Goal: Task Accomplishment & Management: Manage account settings

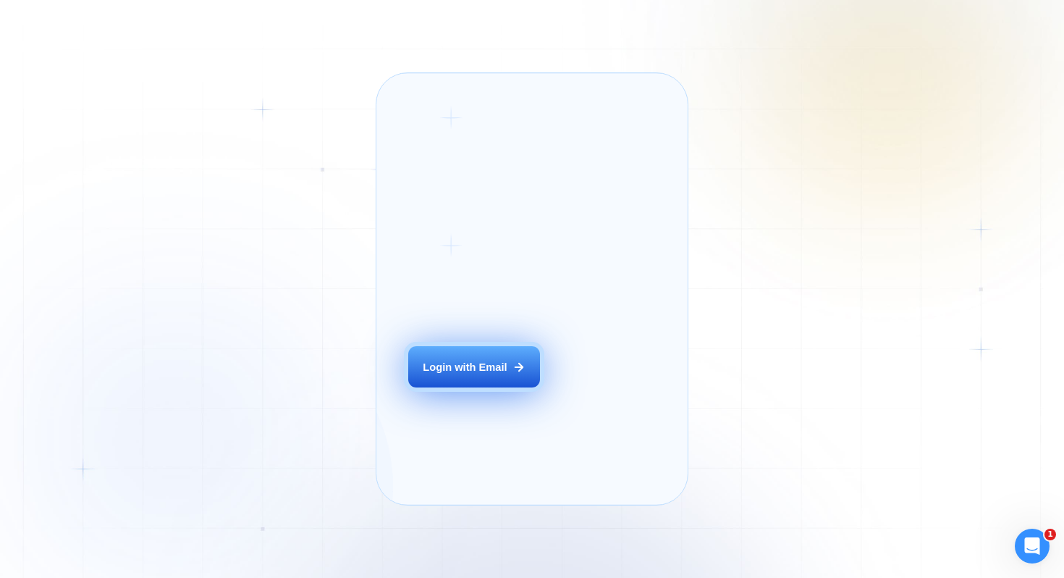
click at [477, 374] on div "Login with Email" at bounding box center [465, 367] width 84 height 14
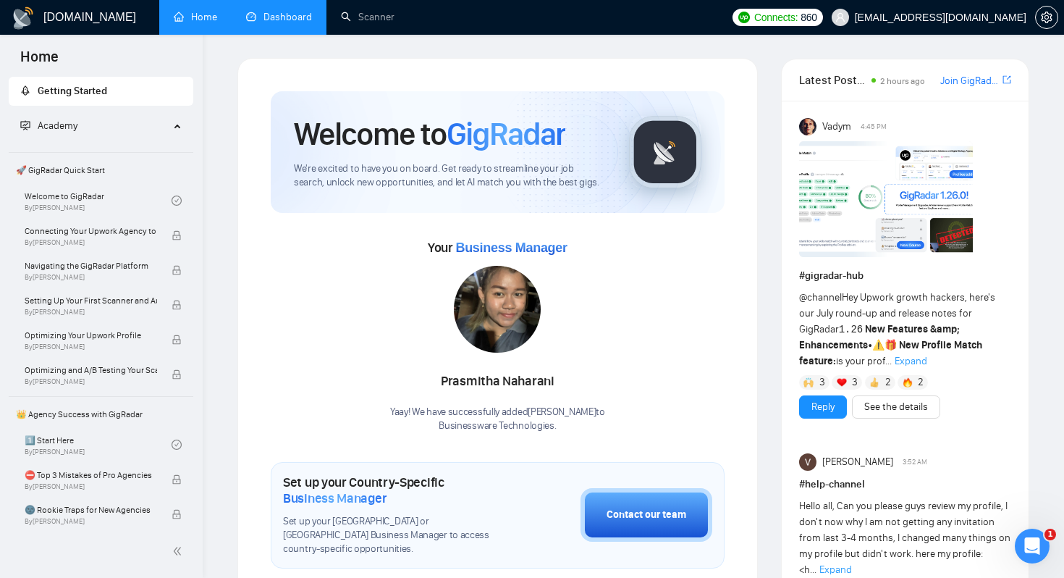
click at [271, 21] on link "Dashboard" at bounding box center [279, 17] width 66 height 12
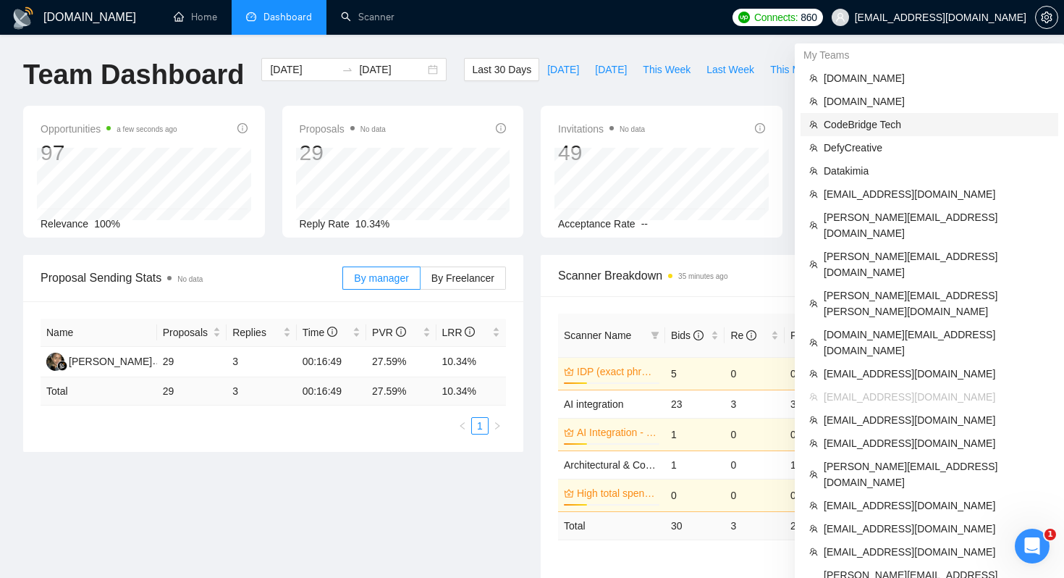
click at [840, 127] on span "CodeBridge Tech" at bounding box center [937, 125] width 226 height 16
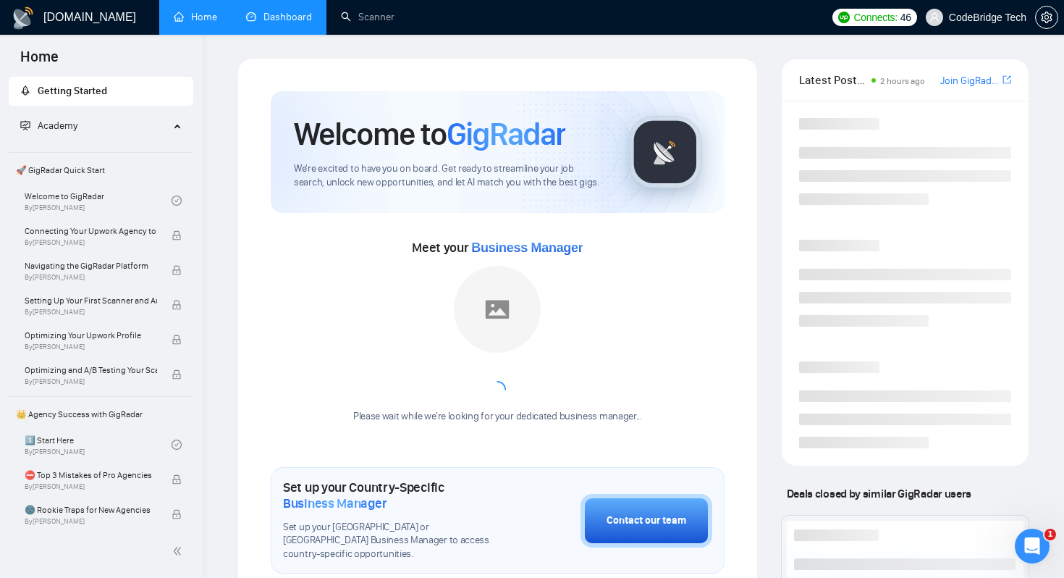
click at [289, 16] on link "Dashboard" at bounding box center [279, 17] width 66 height 12
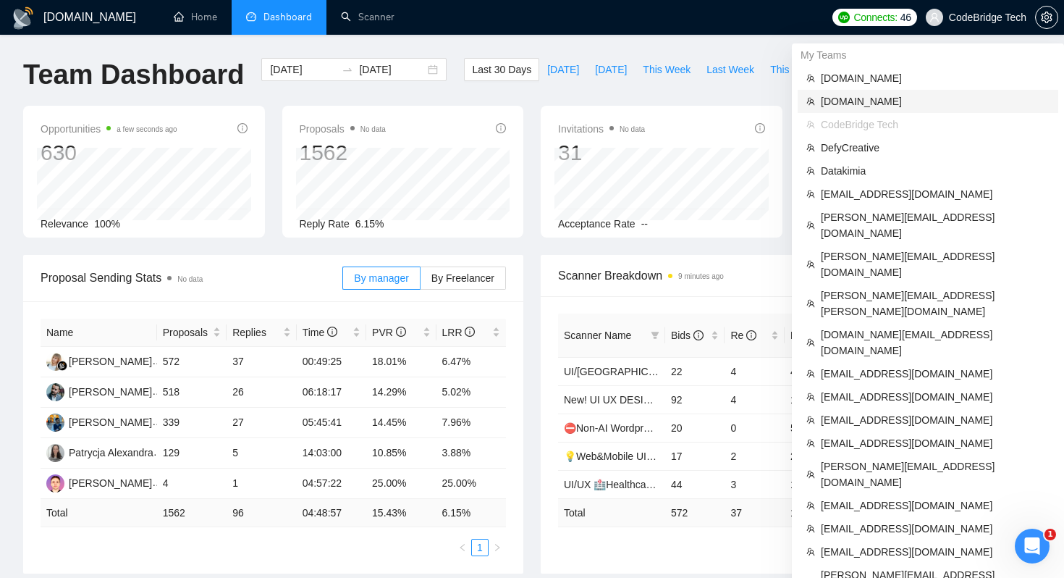
click at [852, 101] on span "Seedium.io" at bounding box center [935, 101] width 229 height 16
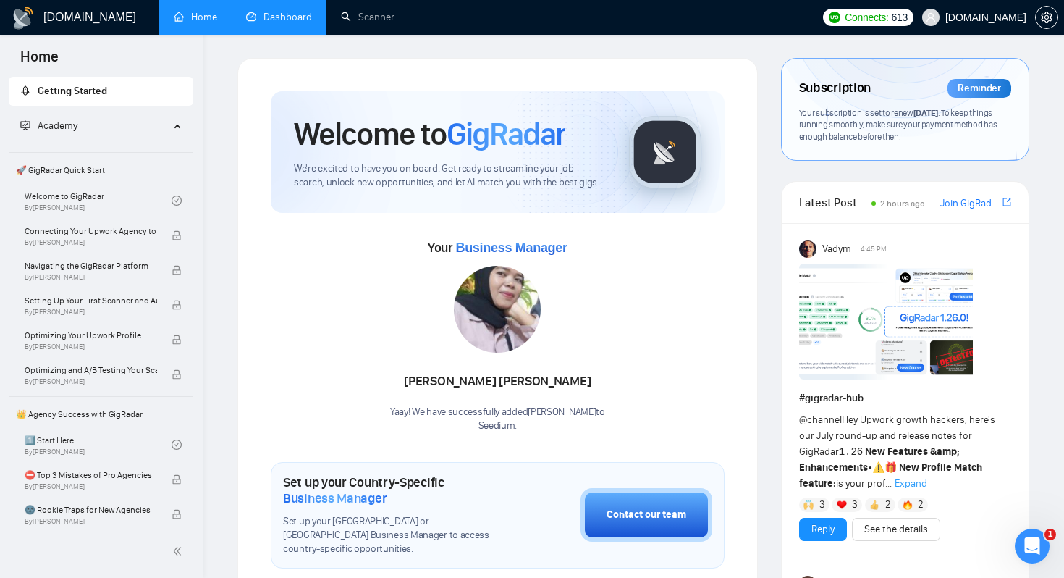
click at [292, 15] on link "Dashboard" at bounding box center [279, 17] width 66 height 12
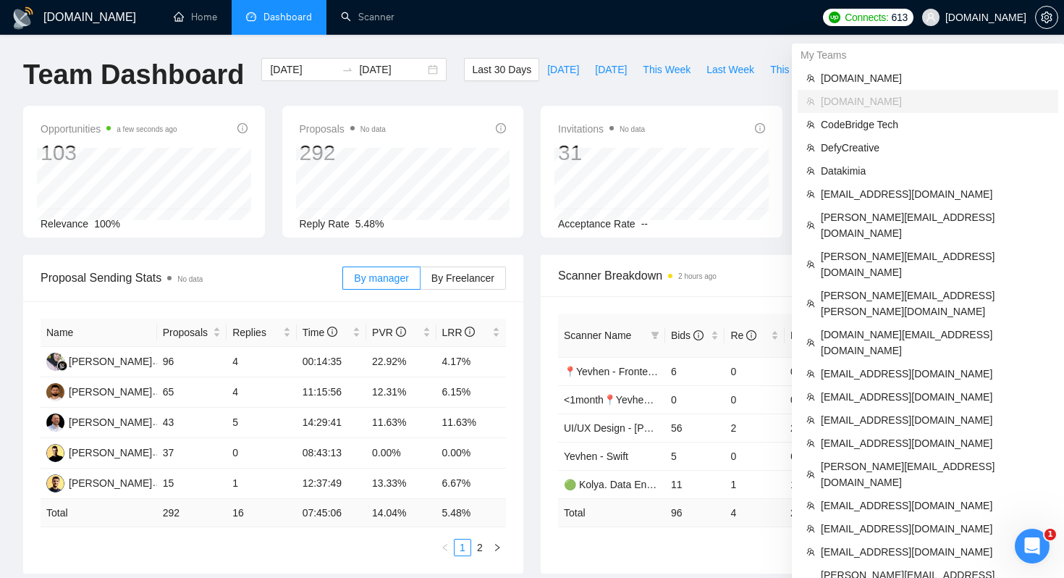
click at [1002, 17] on span "Seedium.io" at bounding box center [986, 17] width 81 height 0
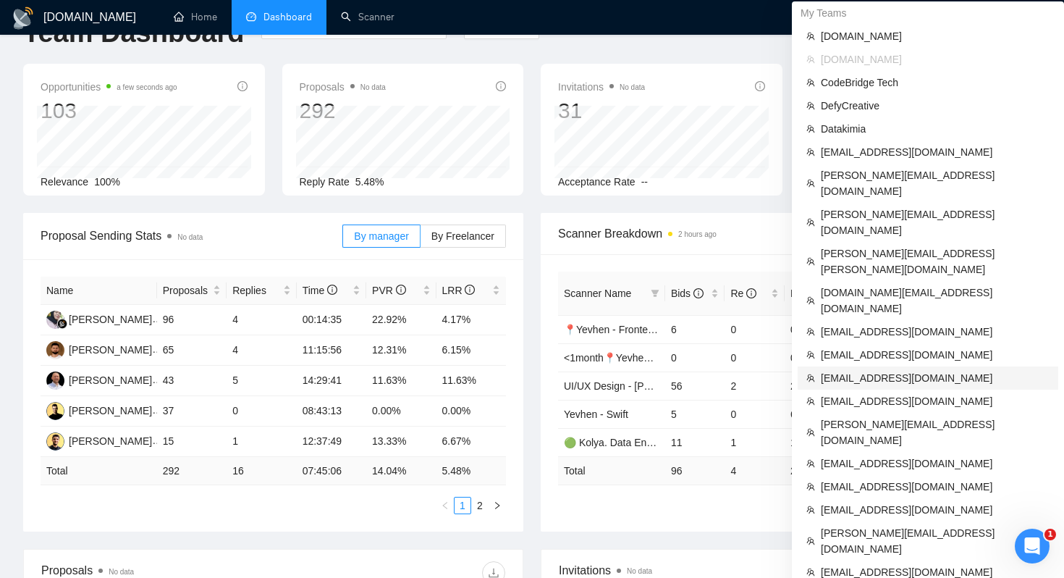
scroll to position [39, 0]
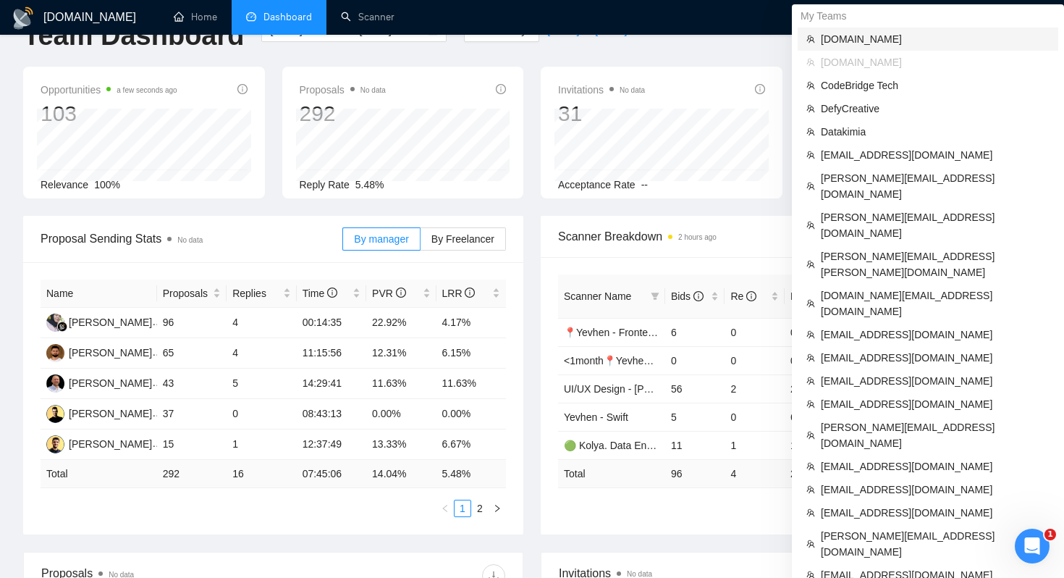
click at [847, 41] on span "evacodes.com" at bounding box center [935, 39] width 229 height 16
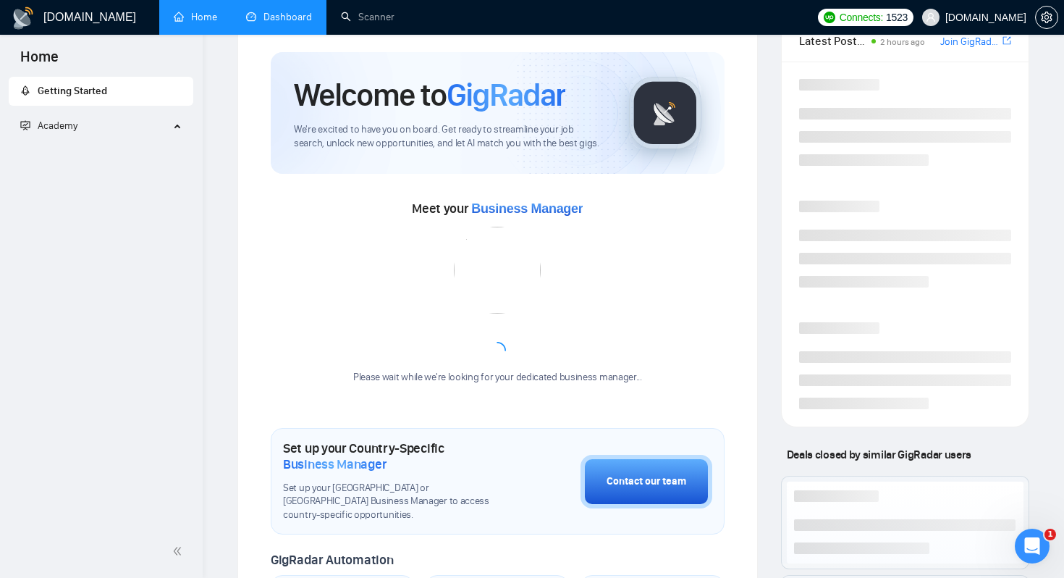
scroll to position [242, 0]
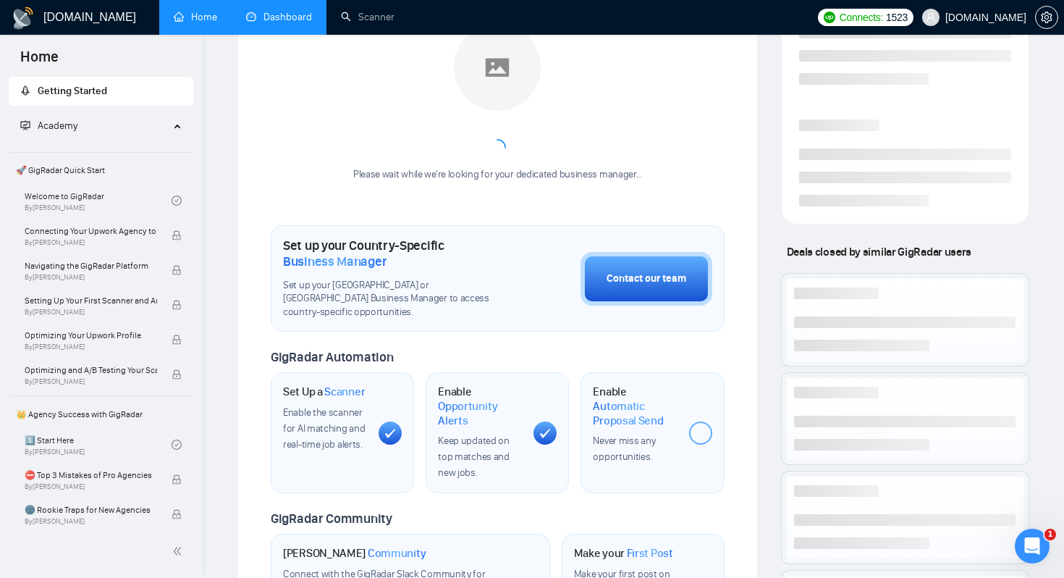
click at [286, 11] on link "Dashboard" at bounding box center [279, 17] width 66 height 12
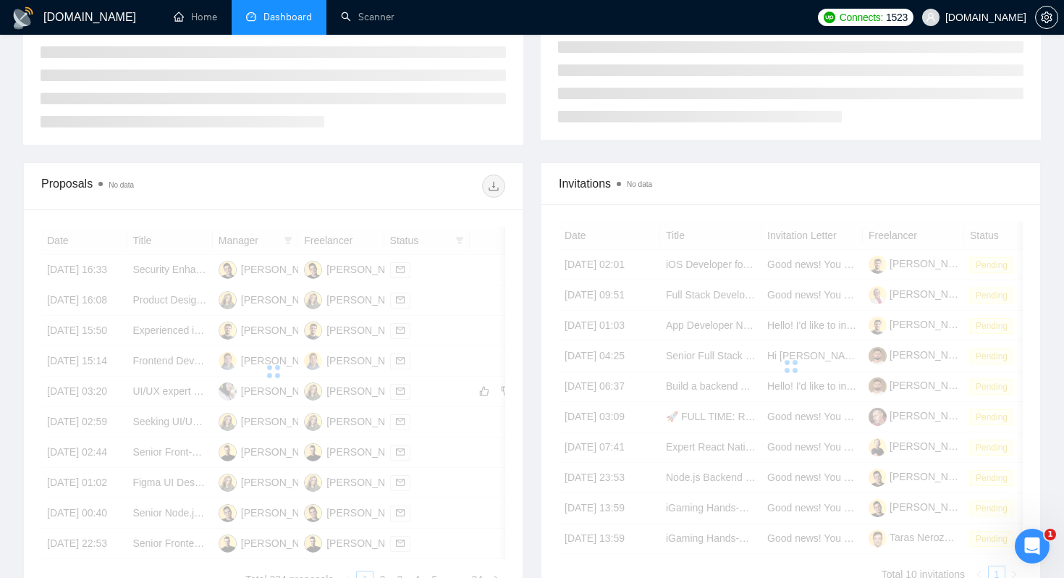
scroll to position [148, 0]
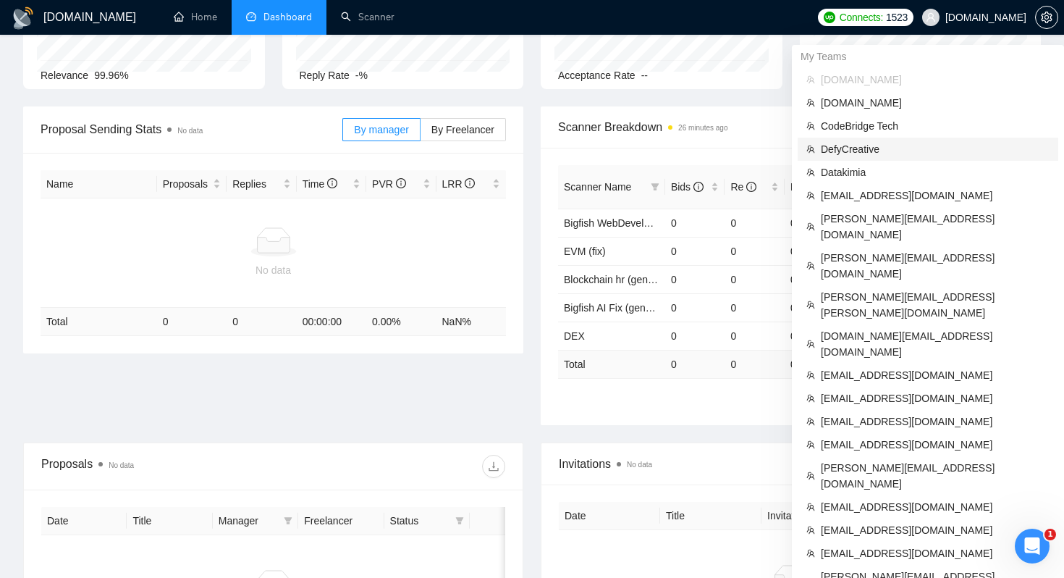
click at [843, 150] on span "DefyCreative" at bounding box center [935, 149] width 229 height 16
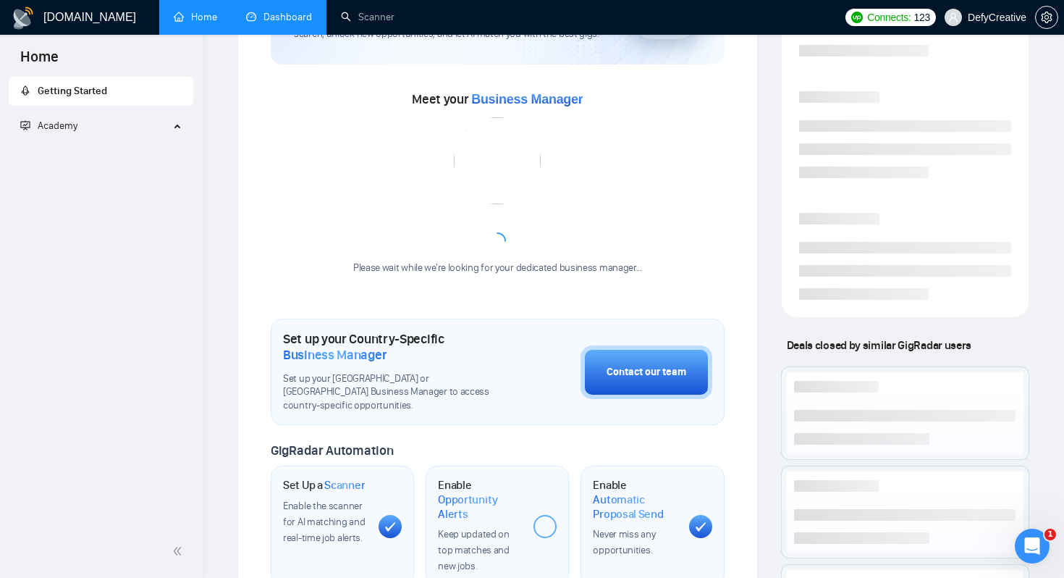
scroll to position [351, 0]
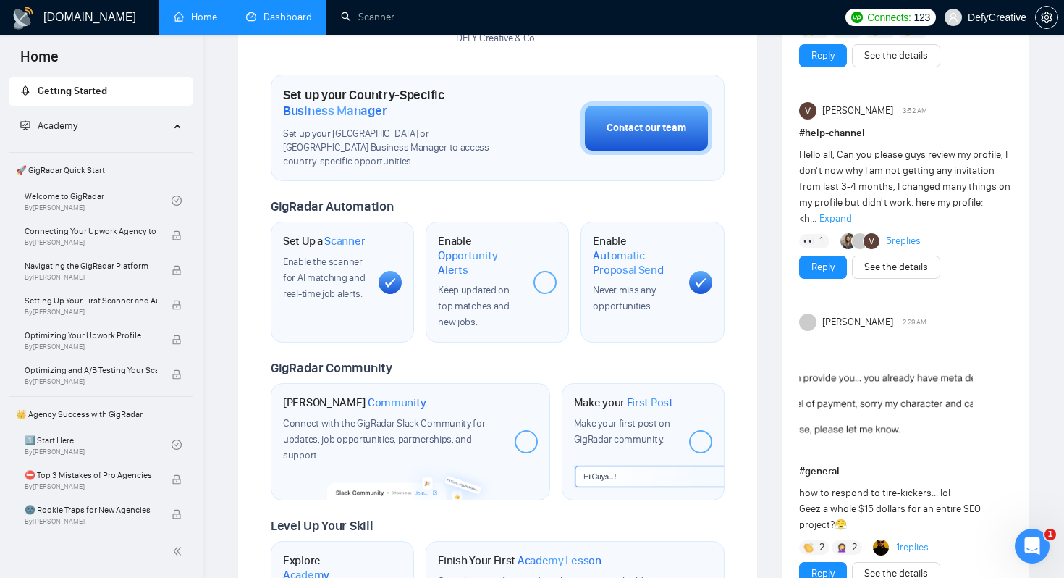
click at [275, 22] on link "Dashboard" at bounding box center [279, 17] width 66 height 12
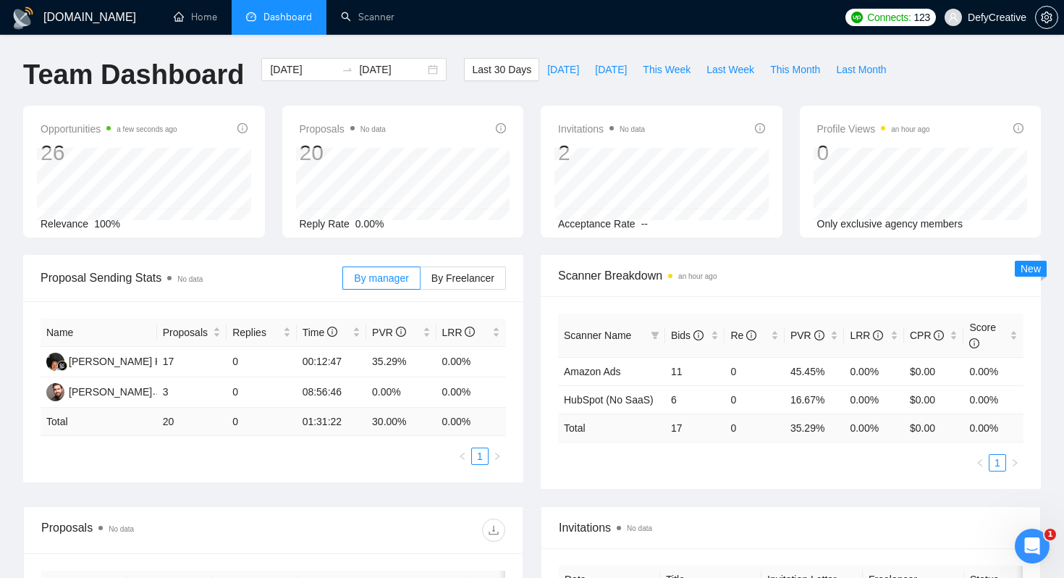
click at [967, 25] on span "DefyCreative" at bounding box center [985, 17] width 99 height 46
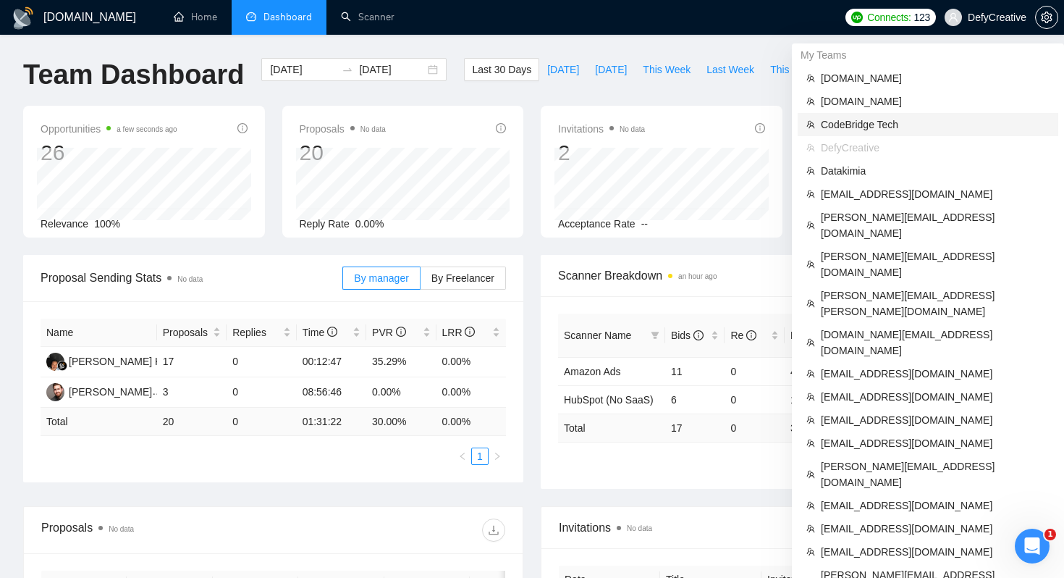
click at [843, 128] on span "CodeBridge Tech" at bounding box center [935, 125] width 229 height 16
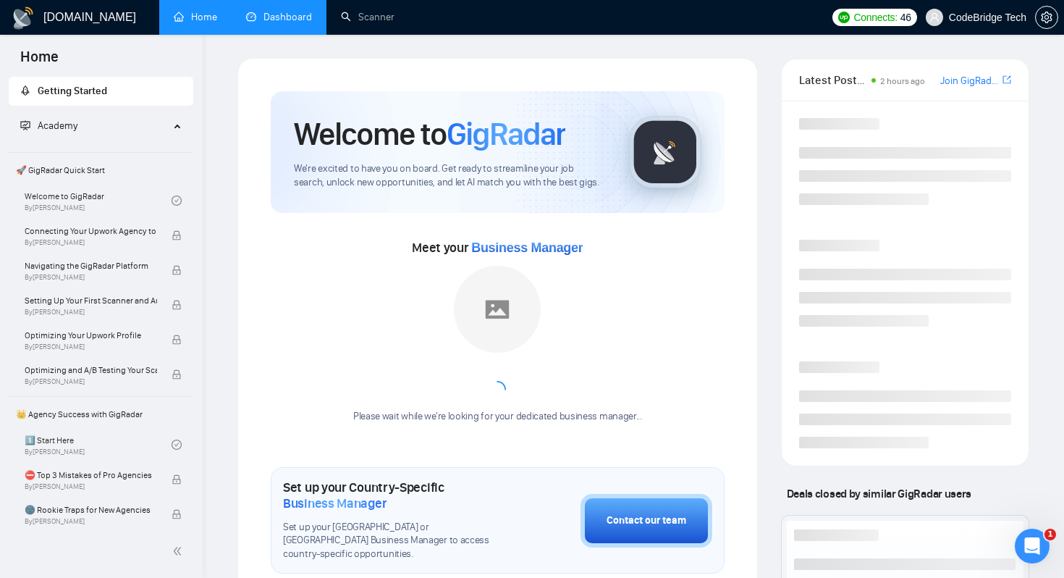
click at [266, 20] on link "Dashboard" at bounding box center [279, 17] width 66 height 12
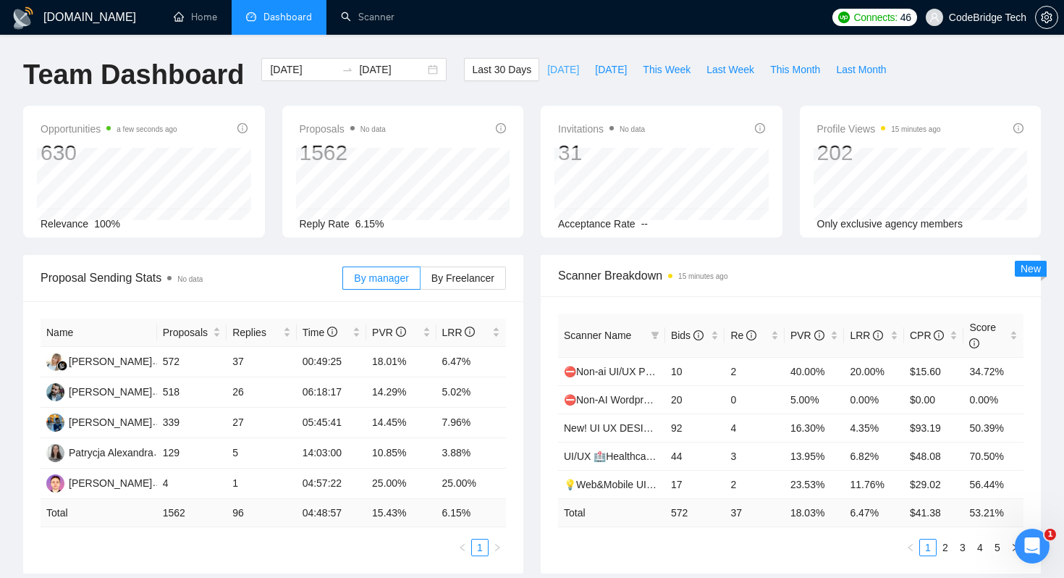
click at [547, 75] on span "Today" at bounding box center [563, 70] width 32 height 16
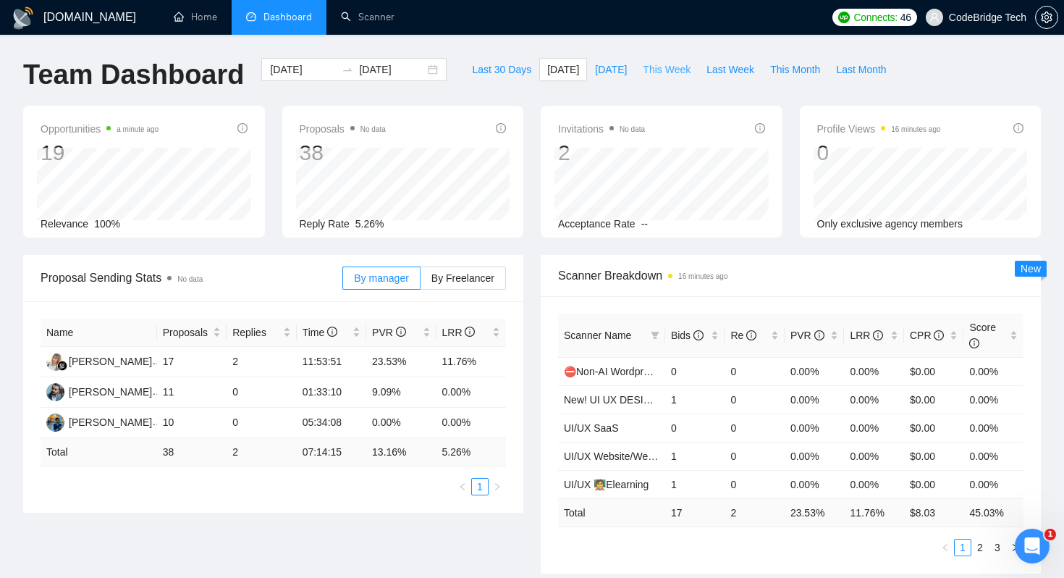
click at [663, 70] on span "This Week" at bounding box center [667, 70] width 48 height 16
type input "2025-08-11"
type input "2025-08-17"
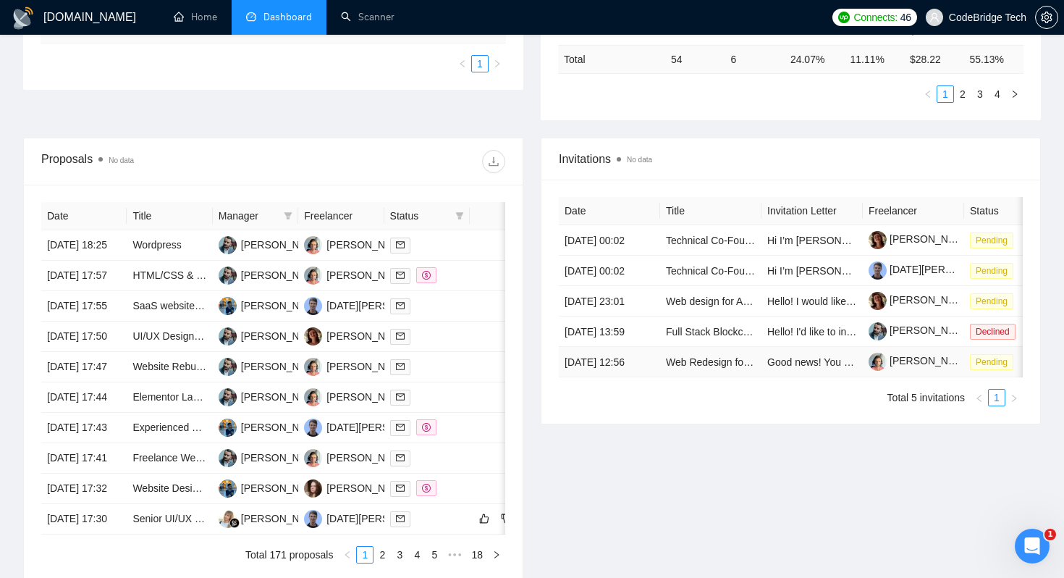
scroll to position [452, 0]
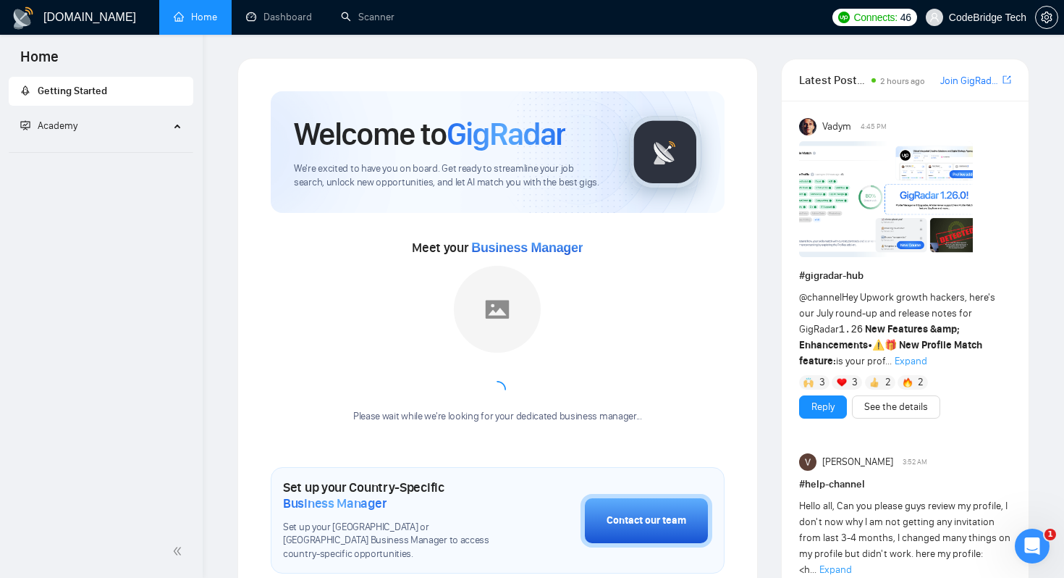
click at [950, 24] on span "CodeBridge Tech" at bounding box center [976, 17] width 118 height 46
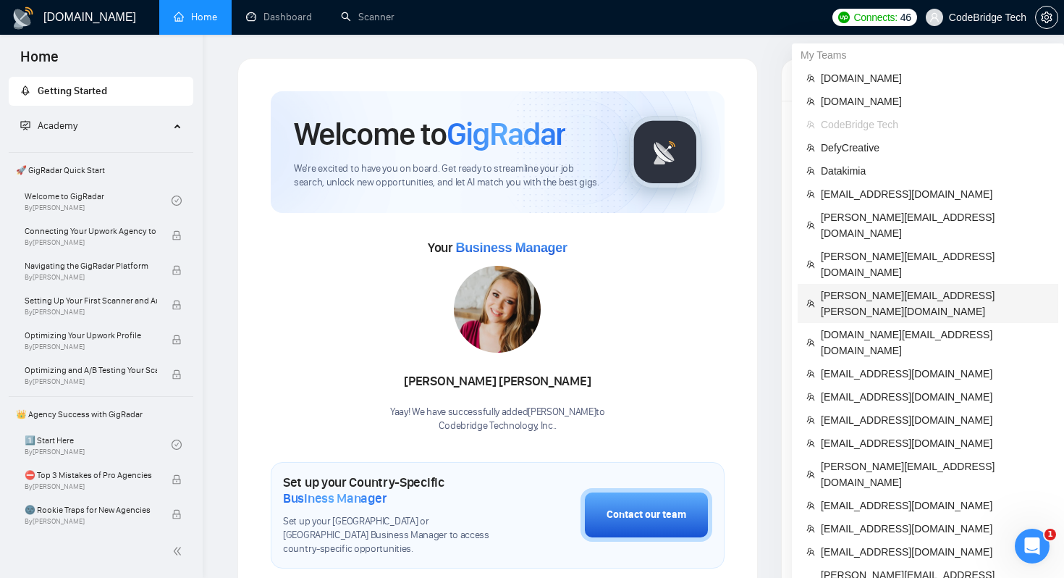
click at [849, 287] on span "herman.kravchenko@gmail.com" at bounding box center [935, 303] width 229 height 32
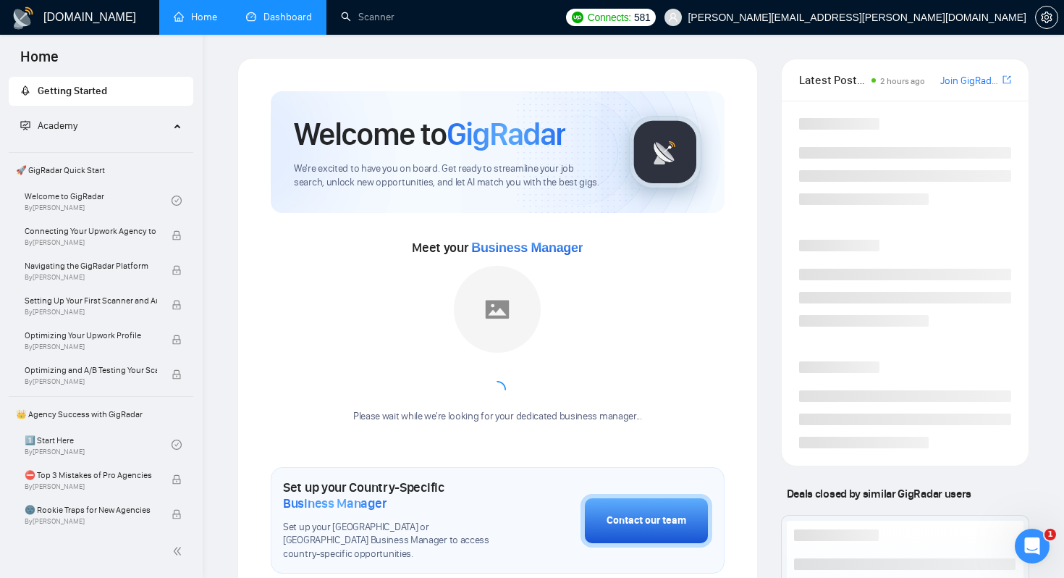
click at [258, 22] on link "Dashboard" at bounding box center [279, 17] width 66 height 12
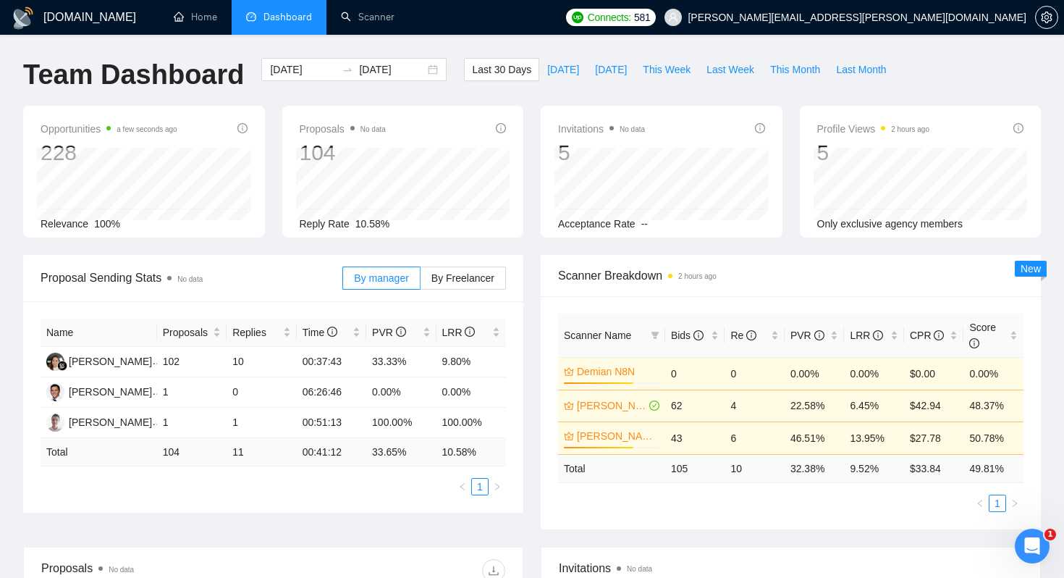
click at [530, 280] on div "Proposal Sending Stats No data By manager By Freelancer Name Proposals Replies …" at bounding box center [273, 384] width 518 height 258
